Goal: Transaction & Acquisition: Purchase product/service

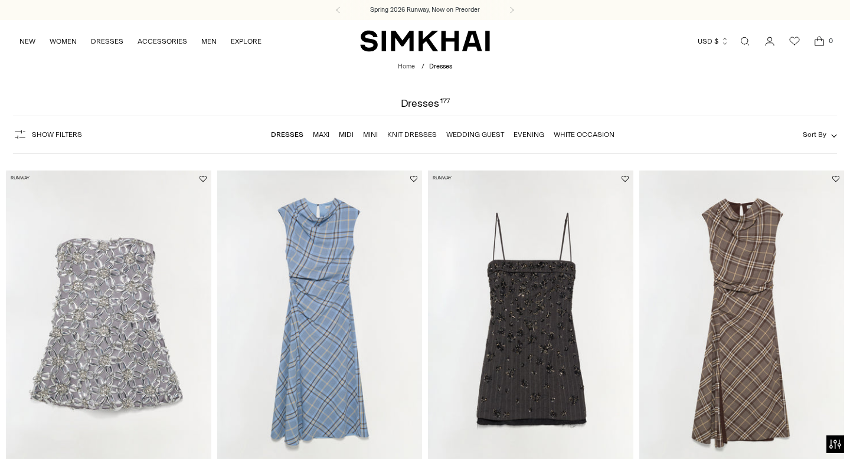
click at [748, 41] on link "Open search modal" at bounding box center [745, 42] width 24 height 24
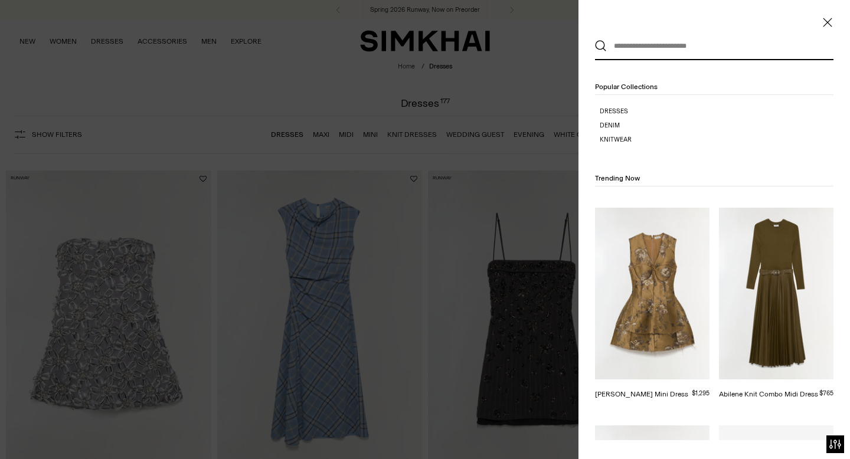
type input "*"
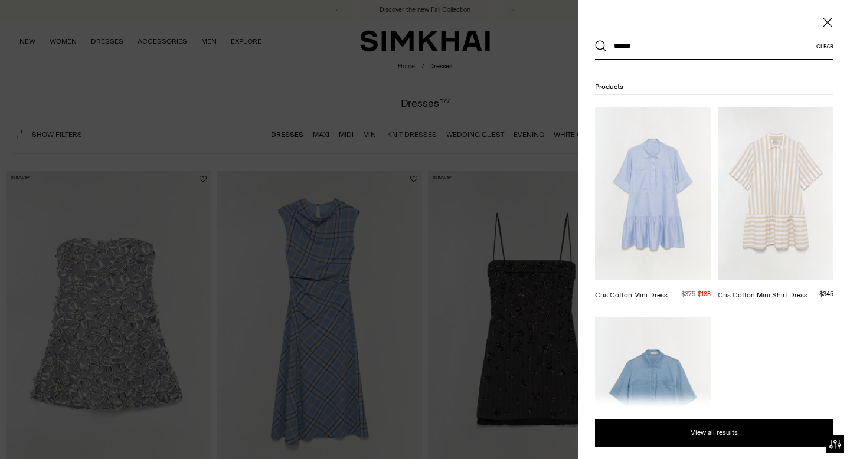
type input "******"
click at [639, 208] on img at bounding box center [653, 194] width 116 height 174
